Goal: Browse casually: Explore the website without a specific task or goal

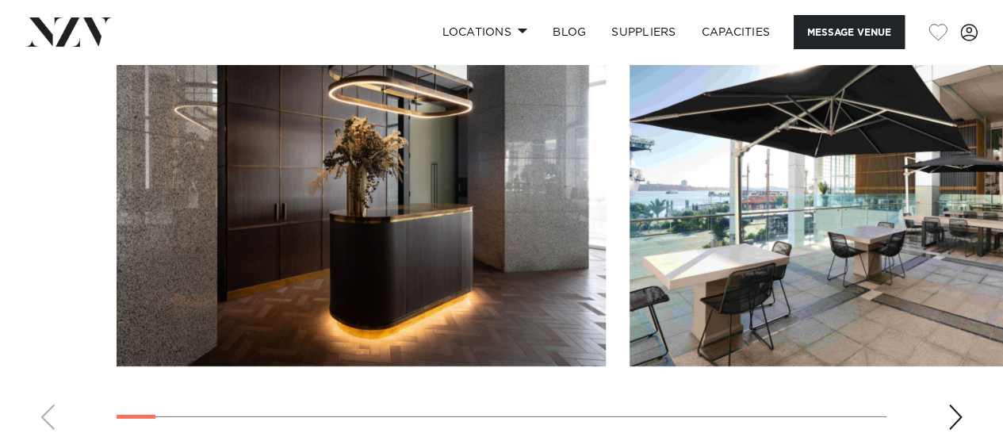
scroll to position [2379, 0]
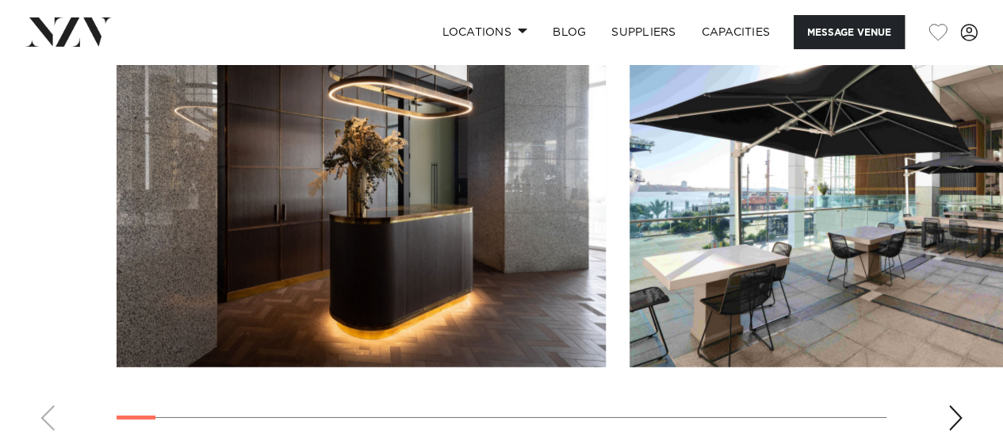
click at [957, 405] on div "Next slide" at bounding box center [955, 417] width 16 height 25
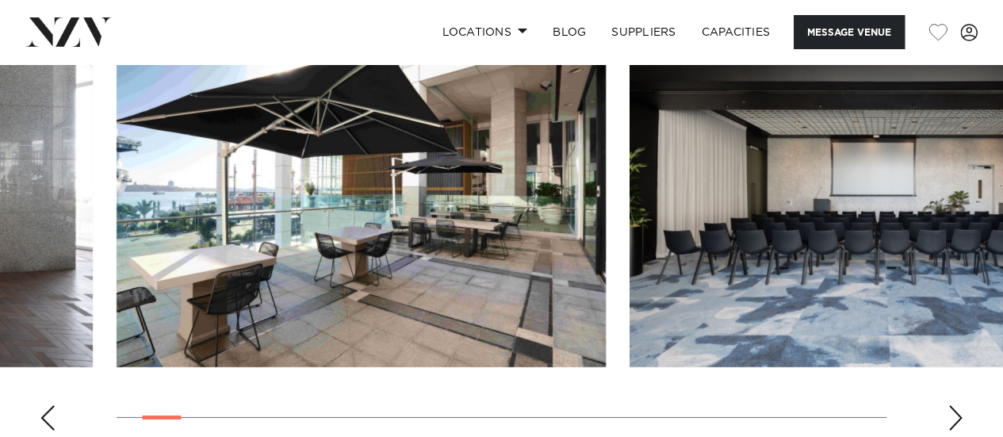
click at [957, 405] on div "Next slide" at bounding box center [955, 417] width 16 height 25
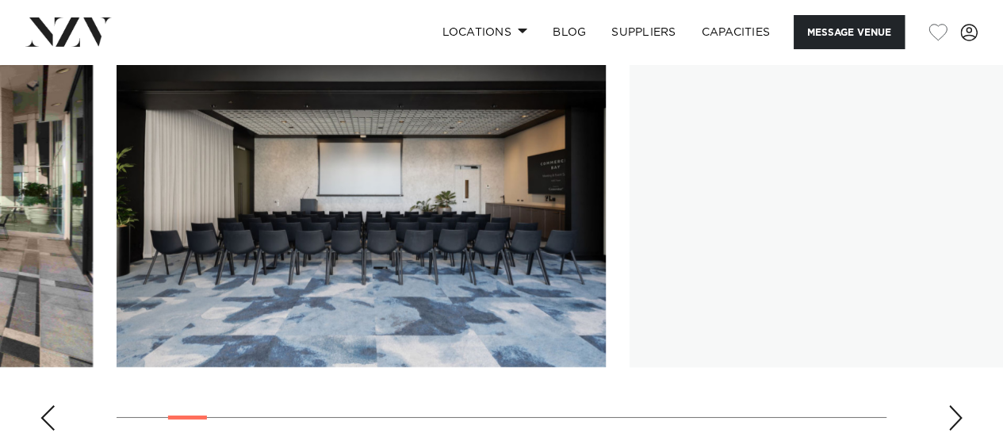
click at [955, 405] on div "Next slide" at bounding box center [955, 417] width 16 height 25
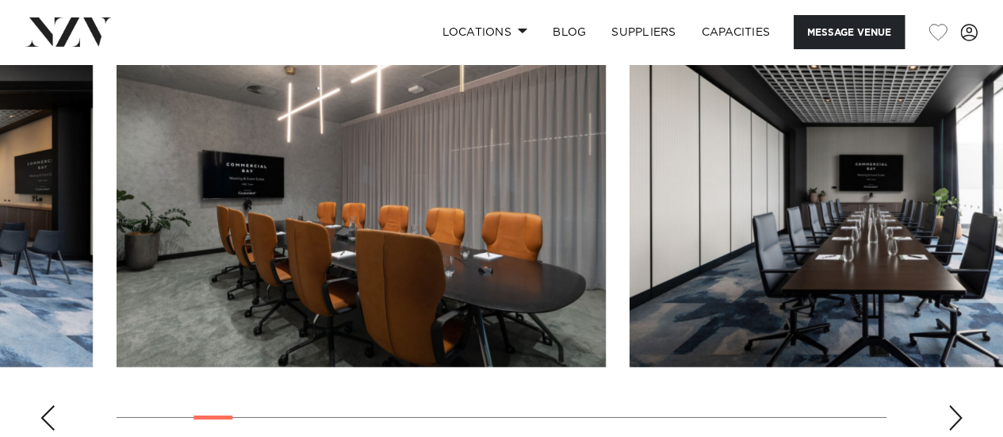
click at [953, 405] on div "Next slide" at bounding box center [955, 417] width 16 height 25
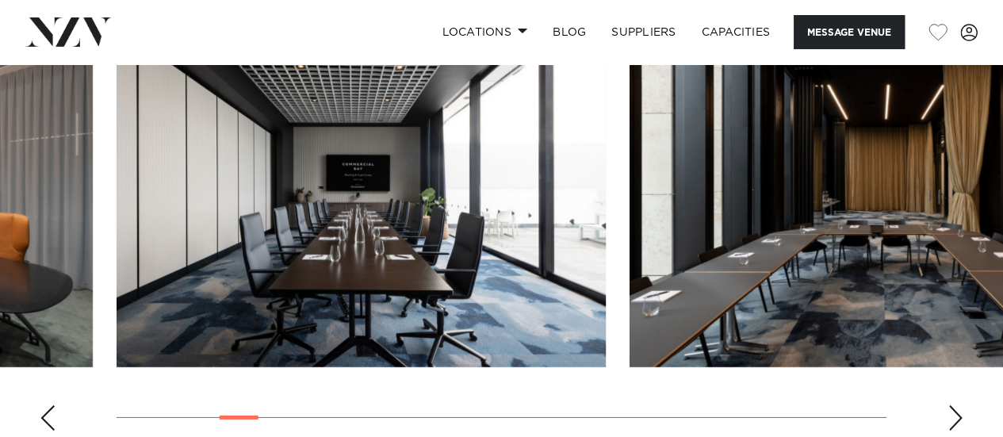
click at [953, 405] on div "Next slide" at bounding box center [955, 417] width 16 height 25
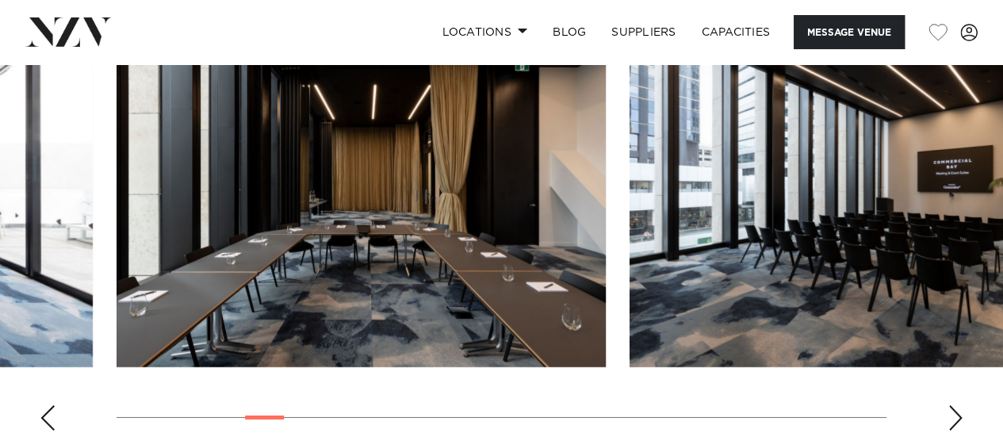
click at [953, 405] on div "Next slide" at bounding box center [955, 417] width 16 height 25
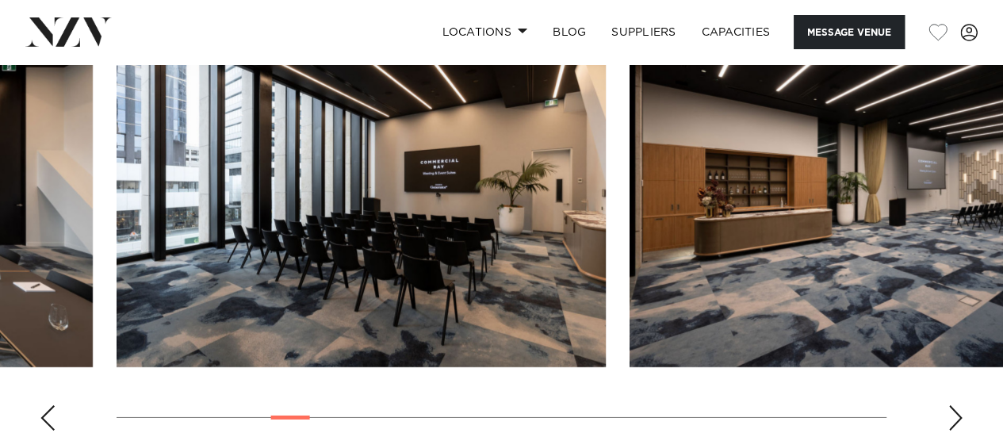
click at [953, 405] on div "Next slide" at bounding box center [955, 417] width 16 height 25
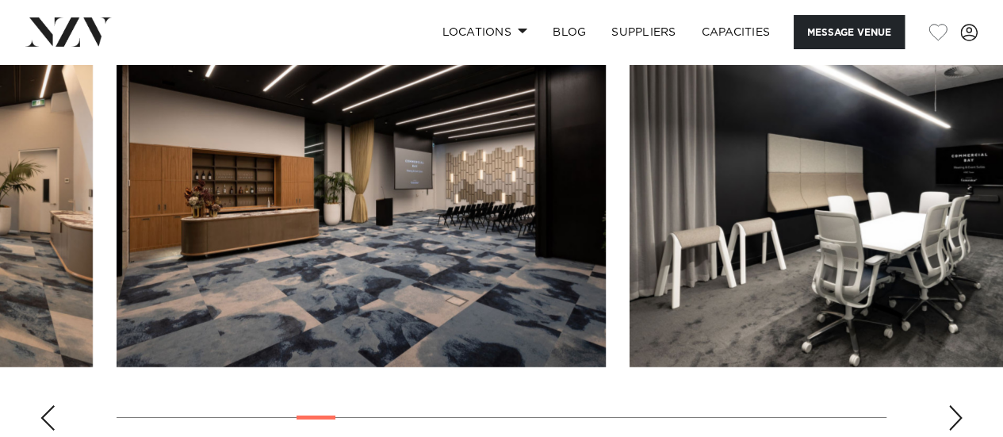
click at [953, 405] on div "Next slide" at bounding box center [955, 417] width 16 height 25
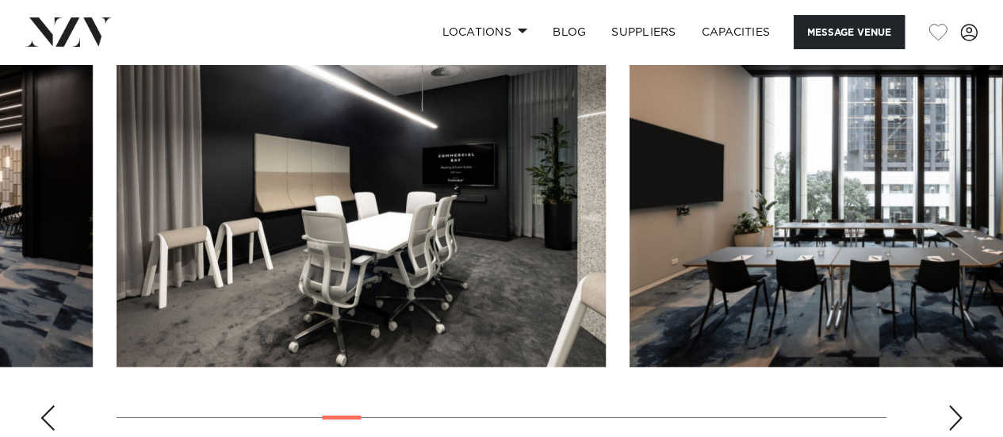
click at [953, 405] on div "Next slide" at bounding box center [955, 417] width 16 height 25
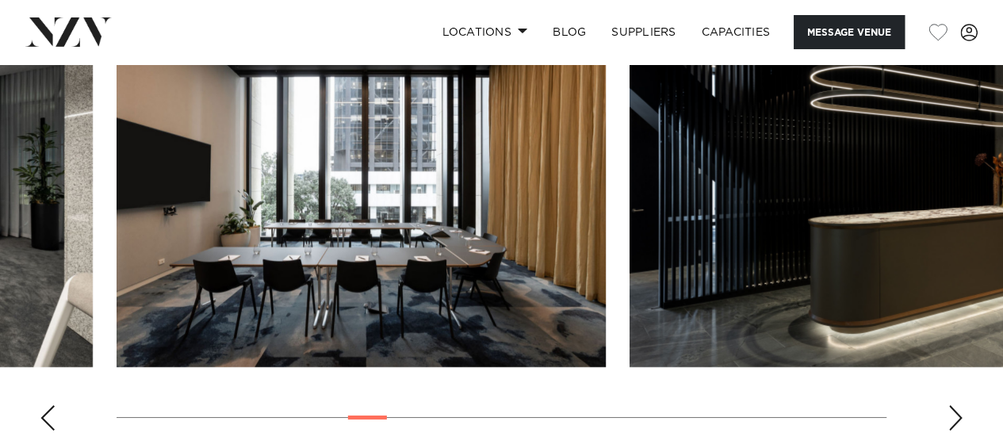
click at [953, 405] on div "Next slide" at bounding box center [955, 417] width 16 height 25
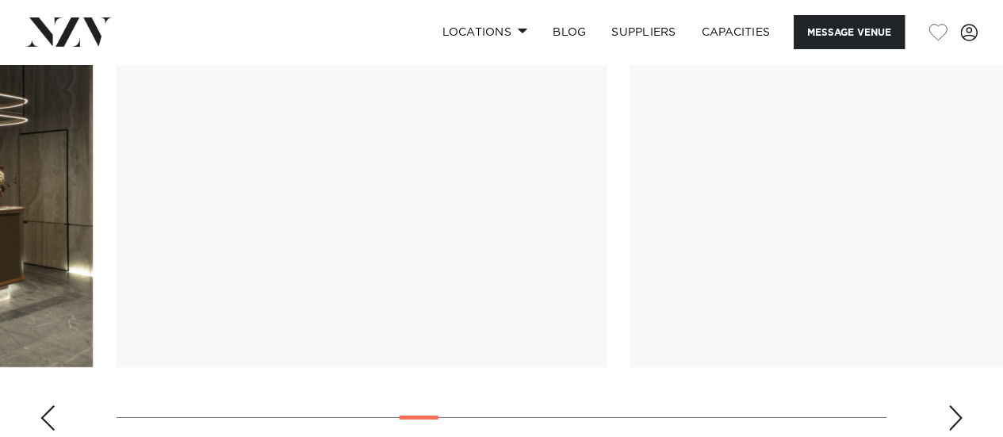
click at [953, 405] on div "Next slide" at bounding box center [955, 417] width 16 height 25
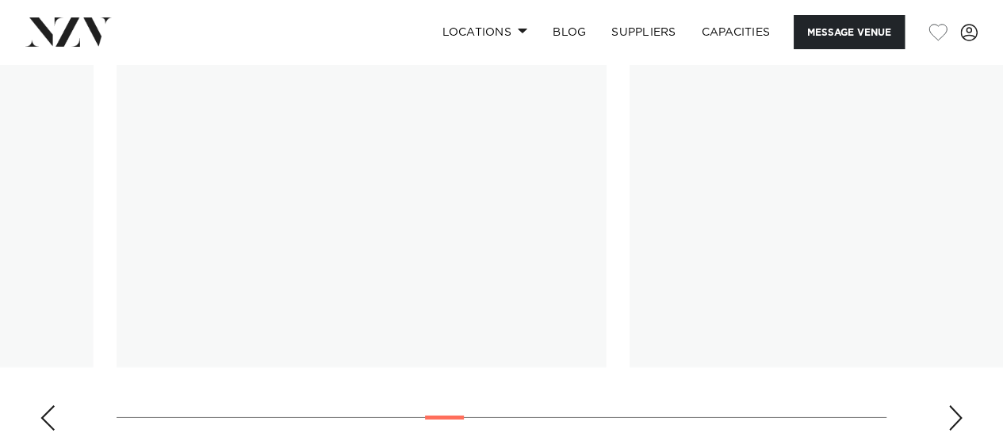
click at [953, 405] on div "Next slide" at bounding box center [955, 417] width 16 height 25
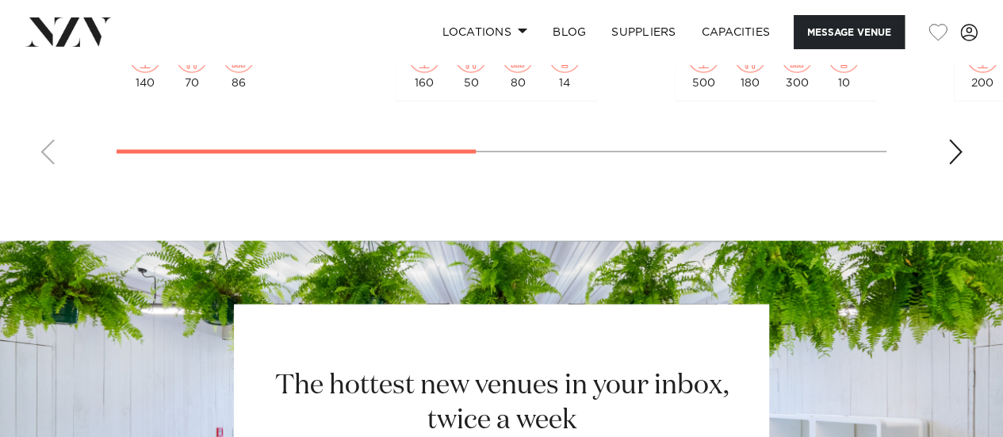
scroll to position [4599, 0]
